Goal: Task Accomplishment & Management: Manage account settings

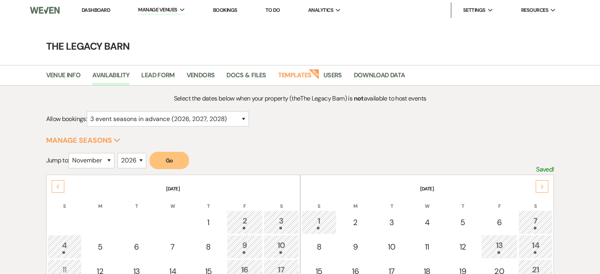
select select "3"
select select "11"
select select "2026"
click at [95, 12] on link "Dashboard" at bounding box center [96, 10] width 28 height 7
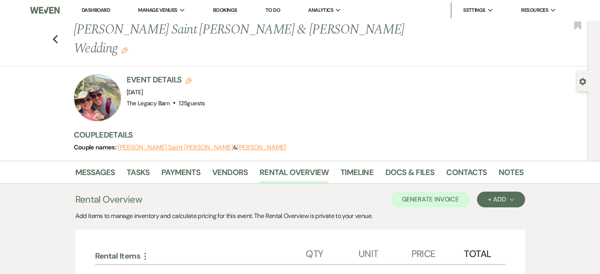
click at [93, 10] on link "Dashboard" at bounding box center [96, 10] width 28 height 7
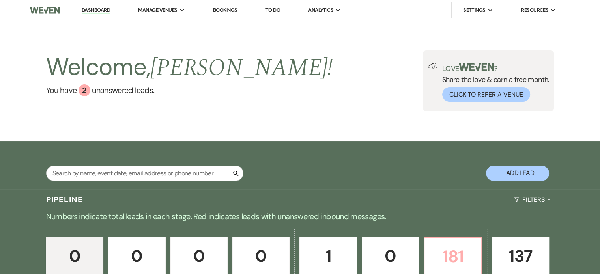
click at [437, 242] on link "181 Booked" at bounding box center [452, 262] width 58 height 51
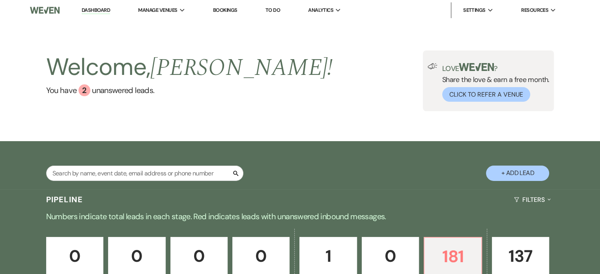
click at [179, 228] on div "0 Inquiry 0 Follow Up 0 Tour Requested 0 Tour Confirmed 1 Toured 0 Proposal Sen…" at bounding box center [300, 268] width 568 height 80
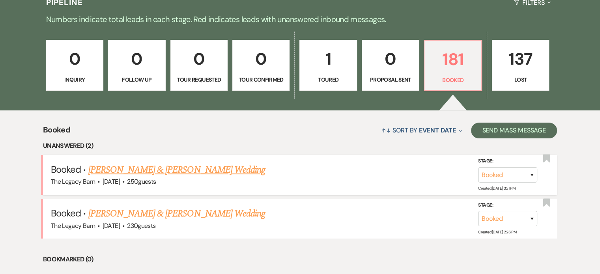
click at [162, 171] on link "[PERSON_NAME] & [PERSON_NAME] Wedding" at bounding box center [176, 170] width 177 height 14
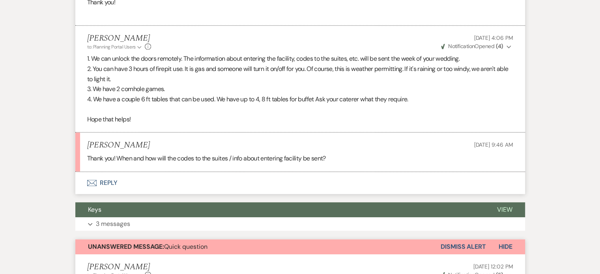
scroll to position [552, 0]
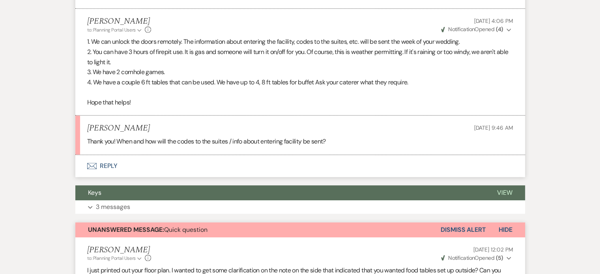
click at [103, 155] on button "Envelope Reply" at bounding box center [300, 166] width 450 height 22
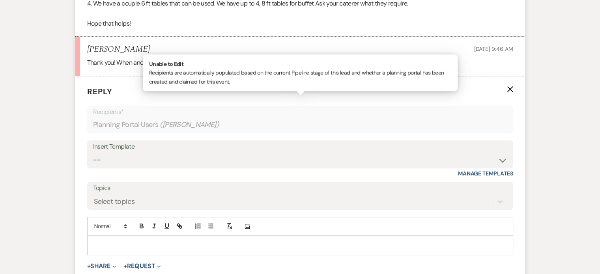
scroll to position [640, 0]
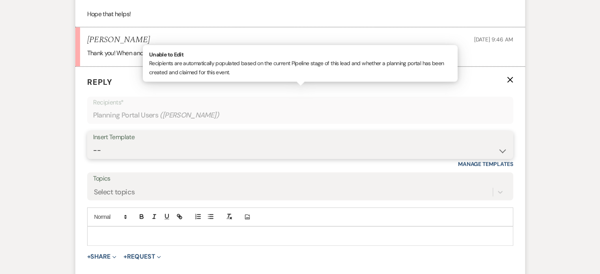
click at [113, 143] on select "-- Documents for Conversion Planning Portal Introduction Initial Inquiry Respon…" at bounding box center [300, 150] width 414 height 15
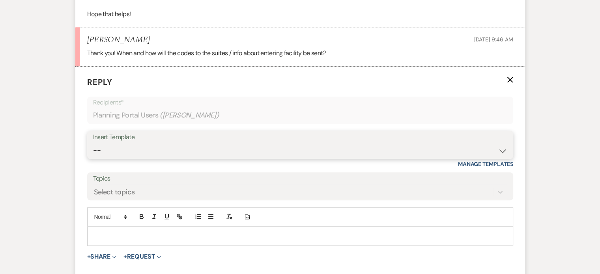
select select "3917"
click at [93, 143] on select "-- Documents for Conversion Planning Portal Introduction Initial Inquiry Respon…" at bounding box center [300, 150] width 414 height 15
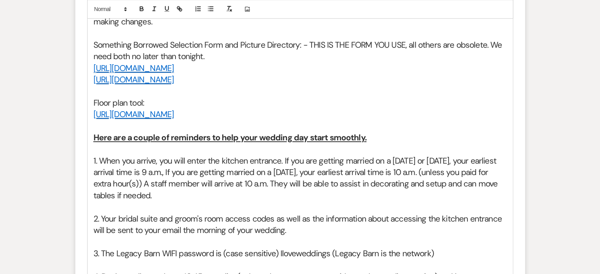
scroll to position [1035, 0]
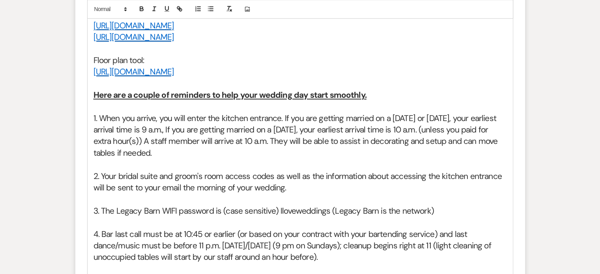
click at [196, 176] on h2 "2. Your bridal suite and groom's room access codes as well as the information a…" at bounding box center [299, 182] width 413 height 23
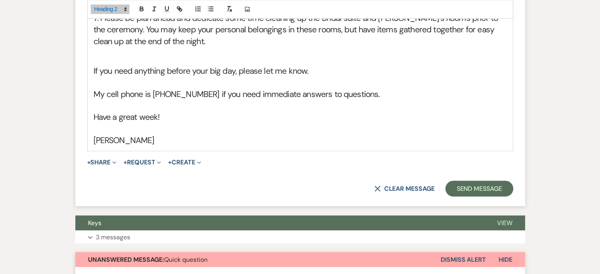
scroll to position [1577, 0]
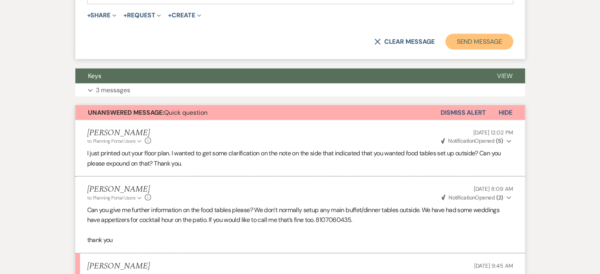
click at [456, 34] on button "Send Message" at bounding box center [478, 42] width 67 height 16
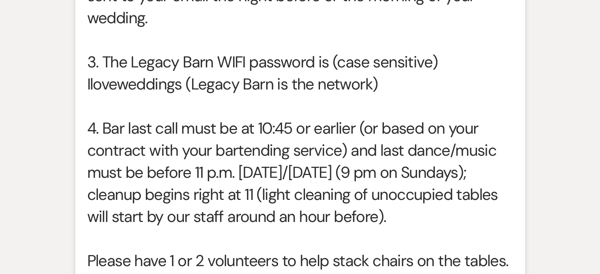
scroll to position [2729, 0]
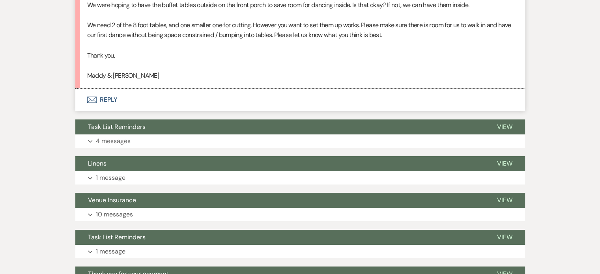
click at [114, 111] on button "Envelope Reply" at bounding box center [300, 100] width 450 height 22
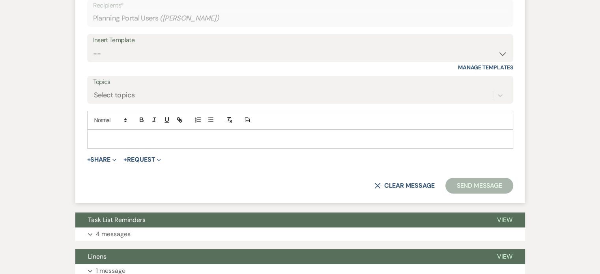
scroll to position [2852, 0]
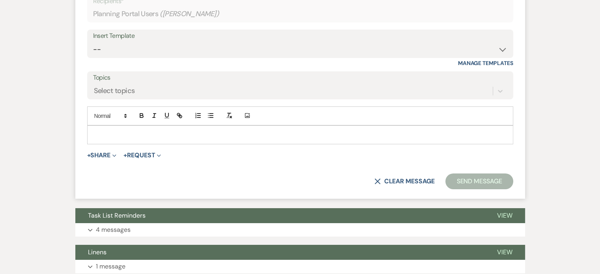
click at [103, 139] on p at bounding box center [299, 135] width 413 height 9
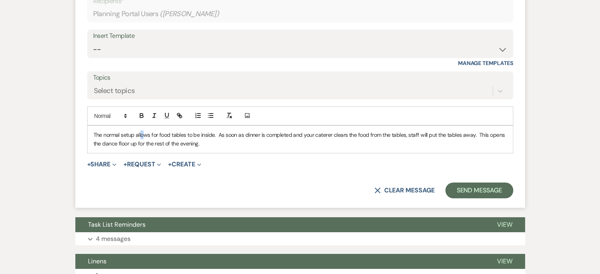
click at [143, 148] on p "The normal setup allows for food tables to be inside. As soon as dinner is comp…" at bounding box center [299, 140] width 413 height 18
click at [457, 198] on button "Send Message" at bounding box center [478, 191] width 67 height 16
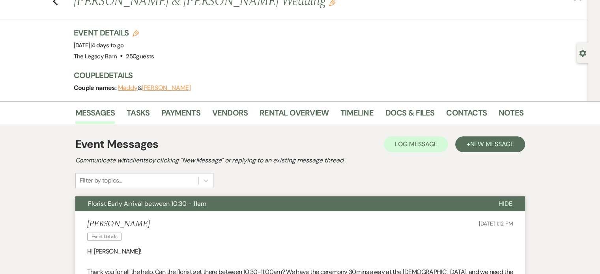
scroll to position [0, 0]
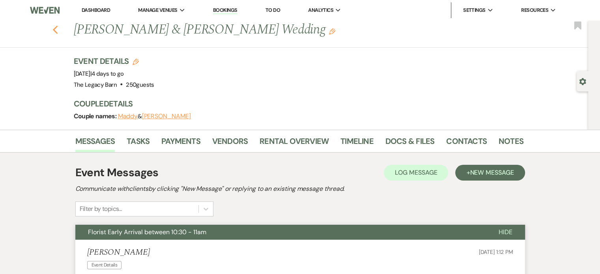
click at [57, 32] on icon "Previous" at bounding box center [55, 29] width 6 height 9
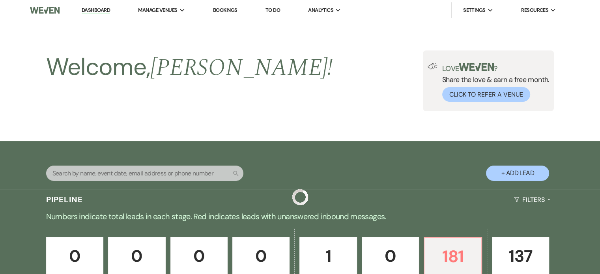
scroll to position [197, 0]
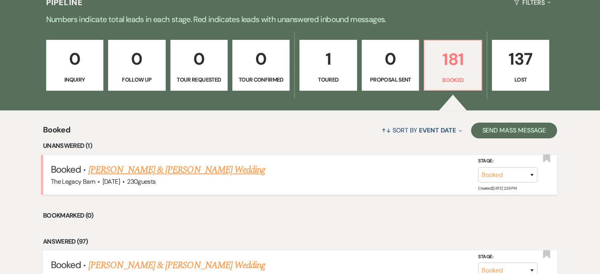
click at [184, 170] on link "[PERSON_NAME] & [PERSON_NAME] Wedding" at bounding box center [176, 170] width 177 height 14
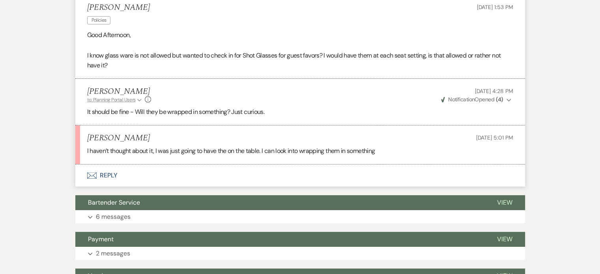
scroll to position [355, 0]
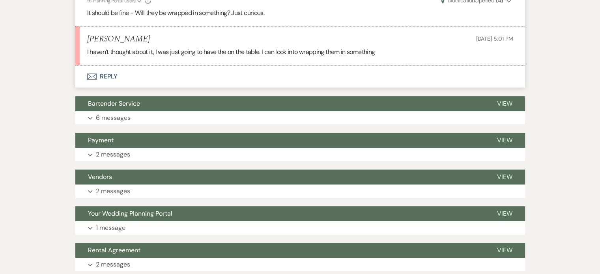
click at [106, 75] on button "Envelope Reply" at bounding box center [300, 76] width 450 height 22
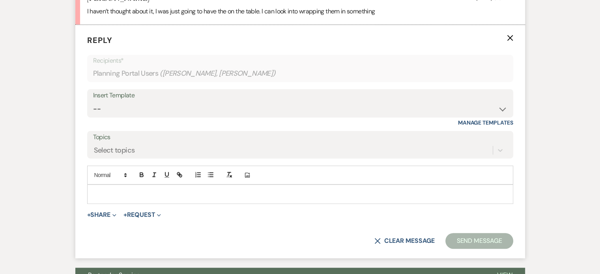
scroll to position [399, 0]
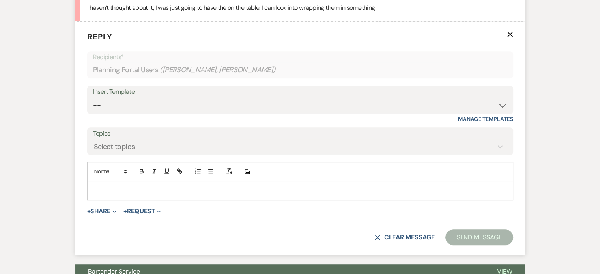
click at [98, 191] on p at bounding box center [299, 190] width 413 height 9
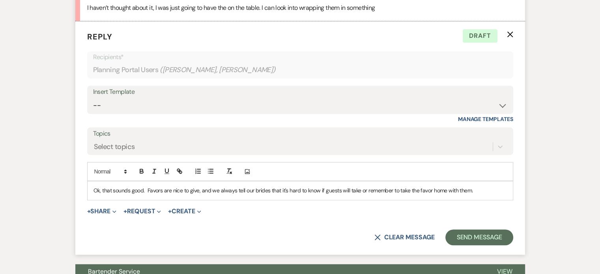
drag, startPoint x: 147, startPoint y: 187, endPoint x: 472, endPoint y: 173, distance: 325.2
click at [472, 173] on div "Add Photo Ok, that sounds good. Favors are nice to give, and we always tell our…" at bounding box center [300, 181] width 426 height 38
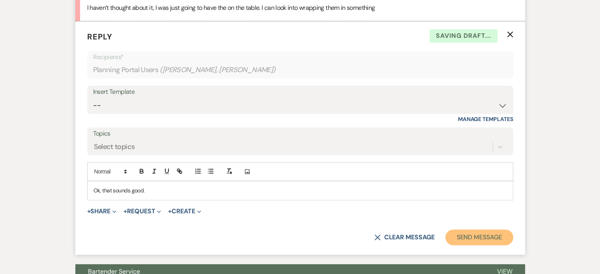
click at [475, 239] on button "Send Message" at bounding box center [478, 237] width 67 height 16
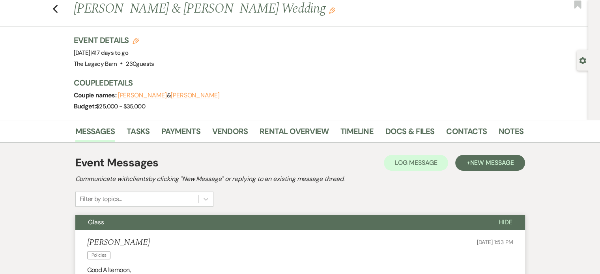
scroll to position [0, 0]
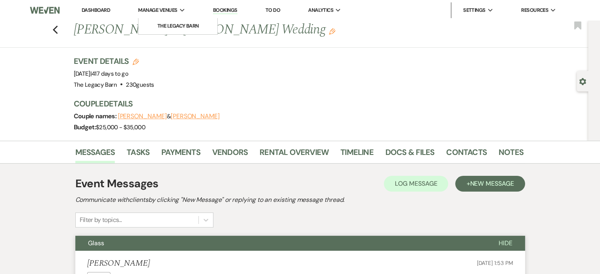
click at [163, 10] on span "Manage Venues" at bounding box center [157, 10] width 39 height 8
click at [168, 25] on li "The Legacy Barn" at bounding box center [177, 26] width 71 height 8
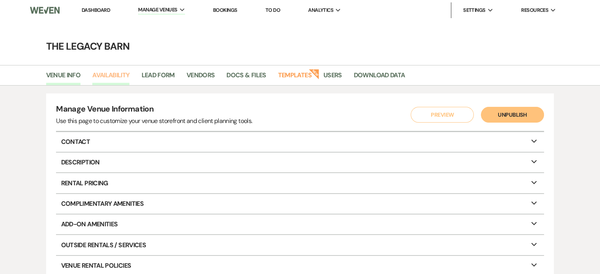
click at [116, 75] on link "Availability" at bounding box center [110, 77] width 37 height 15
select select "3"
select select "2026"
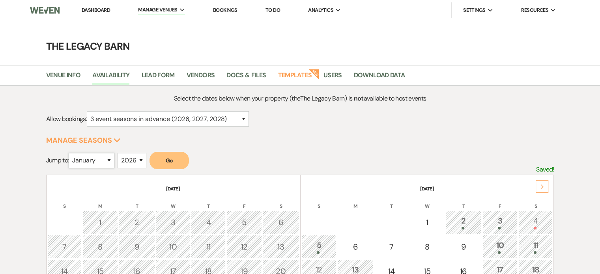
click at [104, 155] on select "January February March April May June July August September October November De…" at bounding box center [92, 160] width 46 height 15
select select "10"
click at [71, 153] on select "January February March April May June July August September October November De…" at bounding box center [92, 160] width 46 height 15
click at [163, 153] on button "Go" at bounding box center [168, 160] width 39 height 17
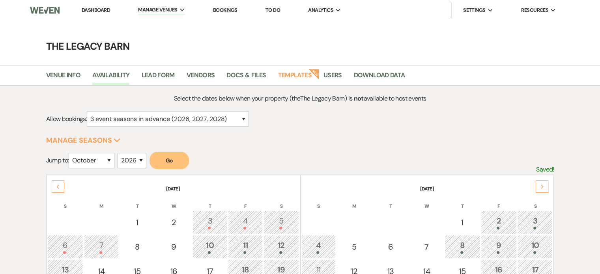
scroll to position [79, 0]
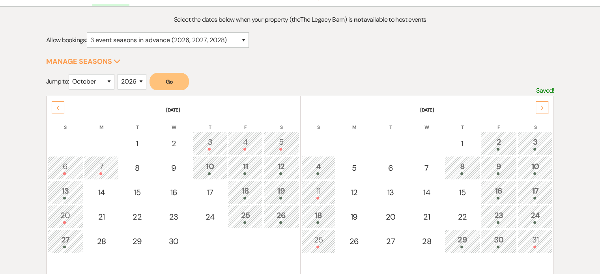
click at [502, 140] on div "2" at bounding box center [498, 143] width 27 height 15
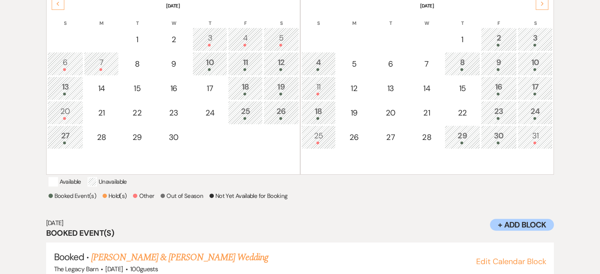
scroll to position [135, 0]
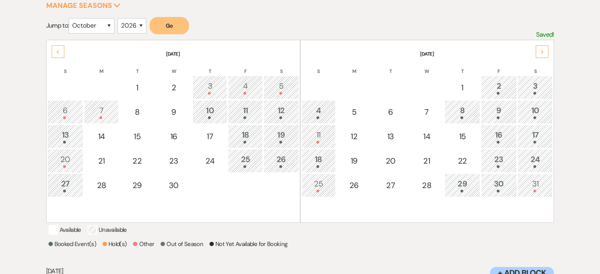
click at [530, 190] on div at bounding box center [535, 191] width 26 height 3
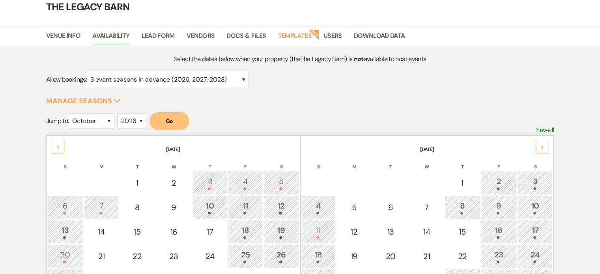
scroll to position [118, 0]
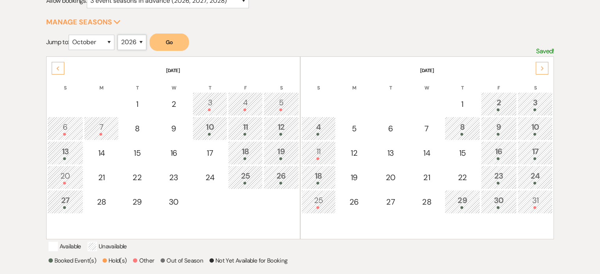
click at [141, 44] on select "2025 2026 2027 2028 2029" at bounding box center [132, 42] width 29 height 15
click at [120, 35] on select "2025 2026 2027 2028 2029" at bounding box center [132, 42] width 29 height 15
click at [167, 43] on button "Go" at bounding box center [168, 42] width 39 height 17
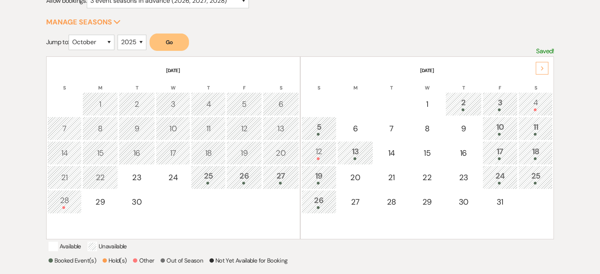
click at [500, 128] on div "10" at bounding box center [500, 128] width 26 height 15
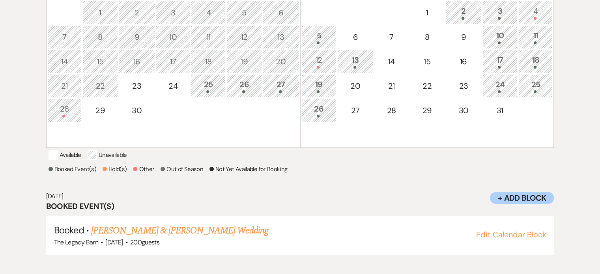
scroll to position [214, 0]
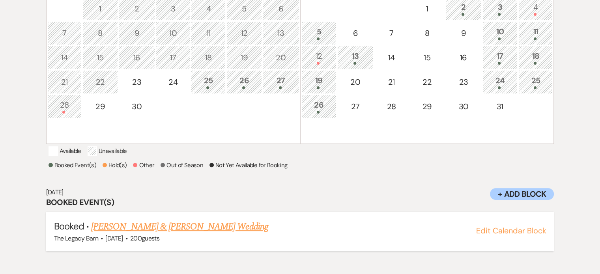
click at [181, 234] on link "[PERSON_NAME] & [PERSON_NAME] Wedding" at bounding box center [179, 227] width 177 height 14
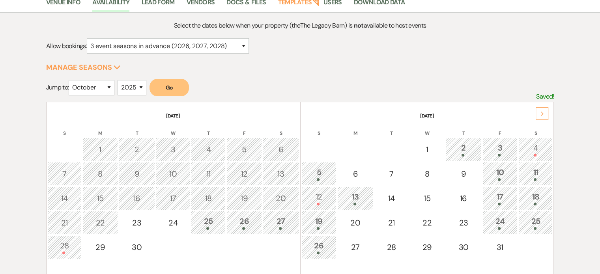
scroll to position [0, 0]
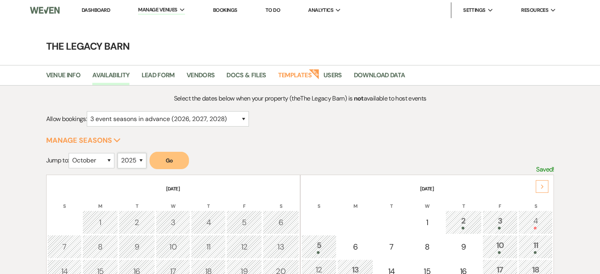
click at [132, 158] on select "2025 2026 2027 2028 2029" at bounding box center [132, 160] width 29 height 15
select select "2026"
click at [120, 153] on select "2025 2026 2027 2028 2029" at bounding box center [132, 160] width 29 height 15
click at [168, 159] on button "Go" at bounding box center [168, 160] width 39 height 17
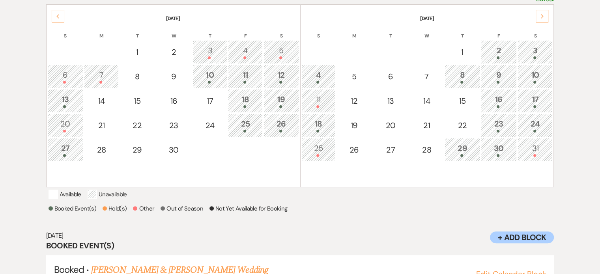
scroll to position [79, 0]
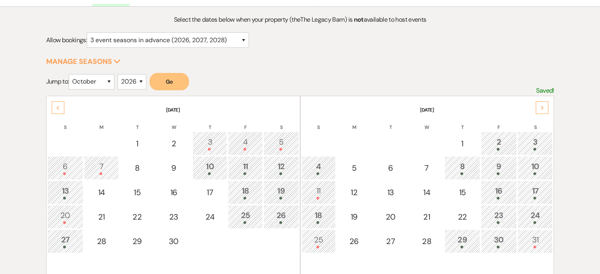
click at [489, 185] on div "16" at bounding box center [498, 192] width 27 height 15
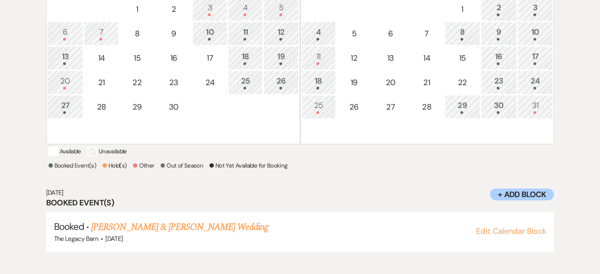
scroll to position [214, 0]
click at [185, 233] on link "[PERSON_NAME] & [PERSON_NAME] Wedding" at bounding box center [179, 227] width 177 height 14
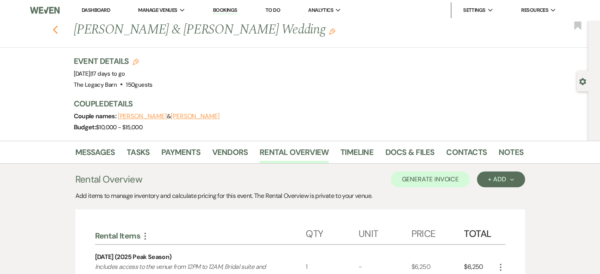
click at [58, 32] on use "button" at bounding box center [54, 30] width 5 height 9
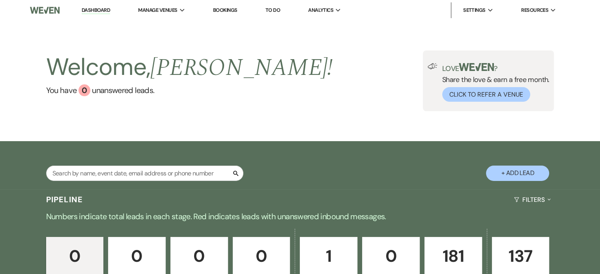
click at [451, 260] on p "181" at bounding box center [452, 256] width 47 height 26
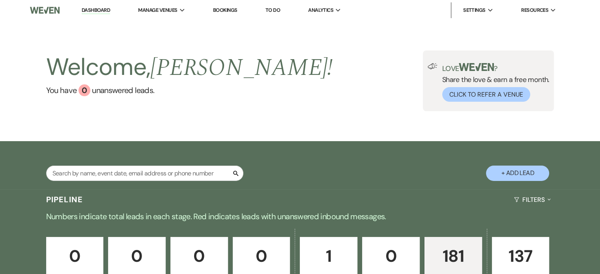
scroll to position [130, 0]
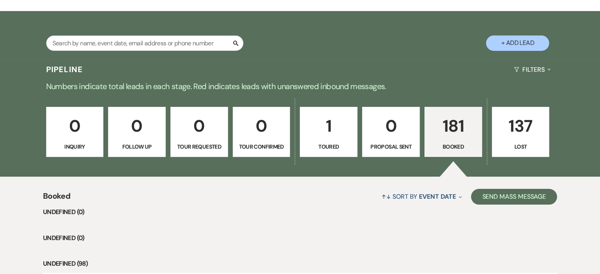
click at [196, 97] on div "0 Inquiry 0 Follow Up 0 Tour Requested 0 Tour Confirmed 1 Toured 0 Proposal Sen…" at bounding box center [300, 137] width 568 height 80
click at [113, 97] on div "0 Inquiry 0 Follow Up 0 Tour Requested 0 Tour Confirmed 1 Toured 0 Proposal Sen…" at bounding box center [300, 137] width 568 height 80
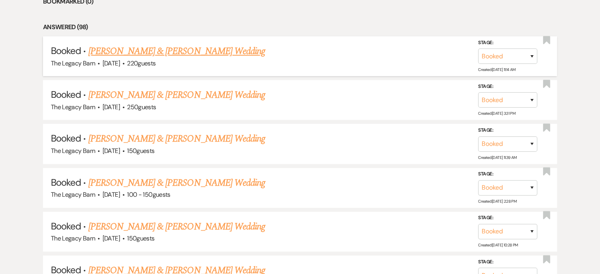
click at [169, 53] on link "[PERSON_NAME] & [PERSON_NAME] Wedding" at bounding box center [176, 51] width 177 height 14
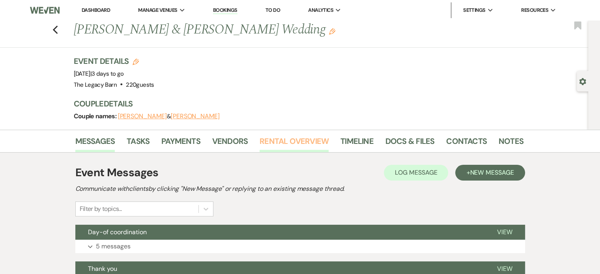
click at [285, 142] on link "Rental Overview" at bounding box center [293, 143] width 69 height 17
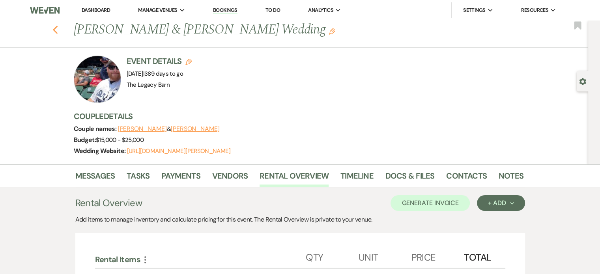
click at [58, 30] on icon "Previous" at bounding box center [55, 29] width 6 height 9
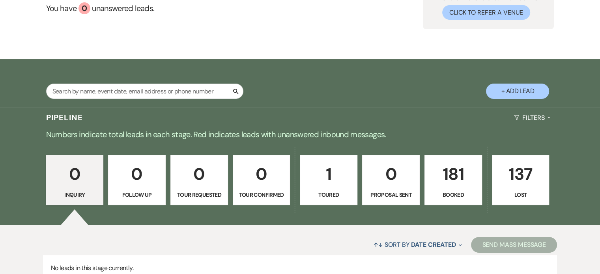
scroll to position [149, 0]
